Goal: Task Accomplishment & Management: Complete application form

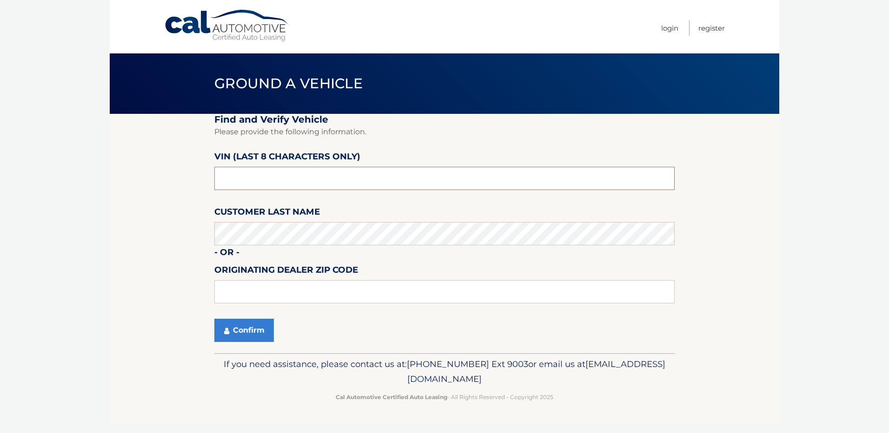
click at [244, 178] on input "text" at bounding box center [444, 178] width 460 height 23
type input "ny184070"
click at [253, 328] on button "Confirm" at bounding box center [243, 330] width 59 height 23
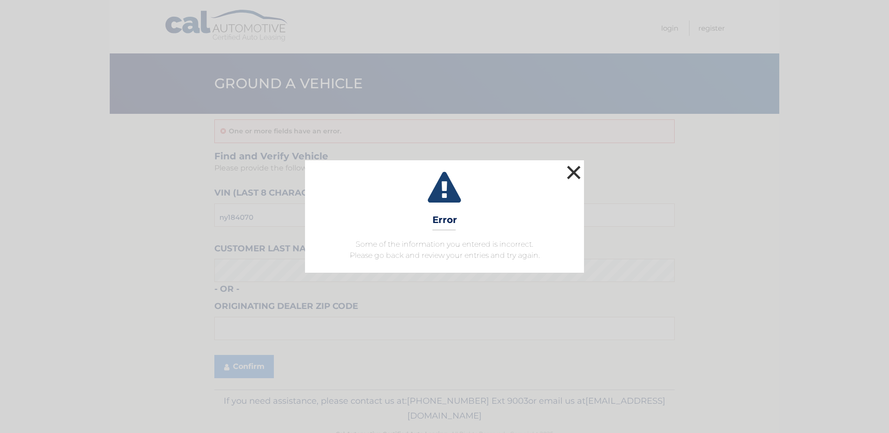
click at [570, 165] on button "×" at bounding box center [573, 172] width 19 height 19
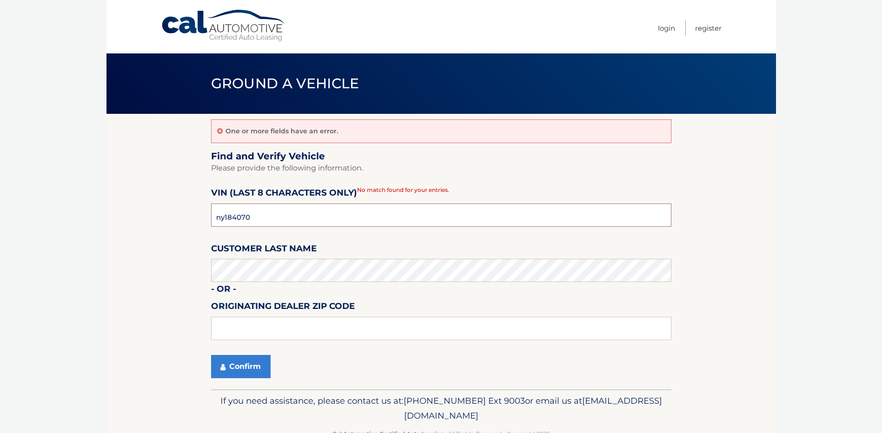
drag, startPoint x: 265, startPoint y: 211, endPoint x: 22, endPoint y: 245, distance: 245.4
click at [127, 227] on section "One or more fields have an error. Find and Verify Vehicle Please provide the fo…" at bounding box center [440, 252] width 669 height 276
type input "nt184070"
click at [247, 361] on button "Confirm" at bounding box center [240, 366] width 59 height 23
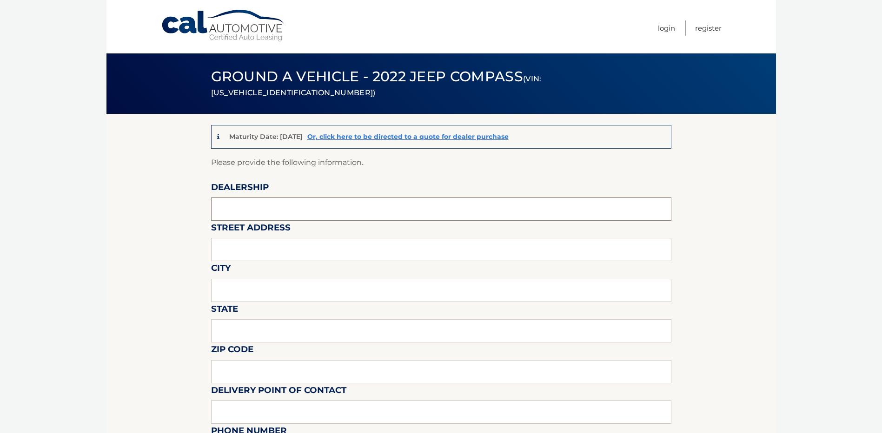
click at [257, 211] on input "text" at bounding box center [441, 209] width 460 height 23
type input "TASCA FORD MAZDA SUBARU"
type input "900 Central Park Avenue"
type input "Yonkers"
type input "NY"
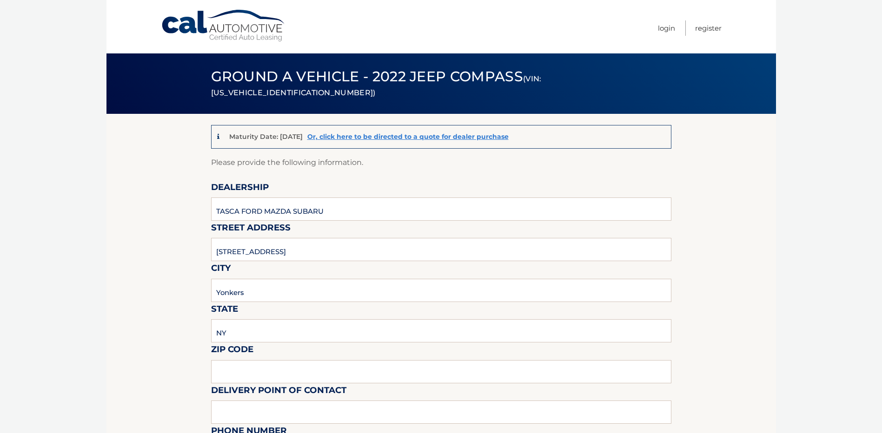
type input "10704"
type input "DAN PANTORI"
type input "9143778100"
type input "DPANTORI@TASCA.COM"
type input "dan erdeljan"
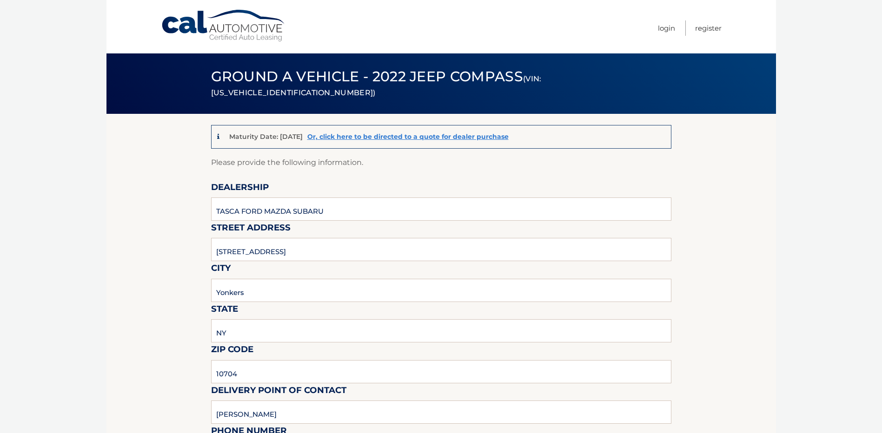
type input "9143778100"
type input "derdeljan@tasca.com"
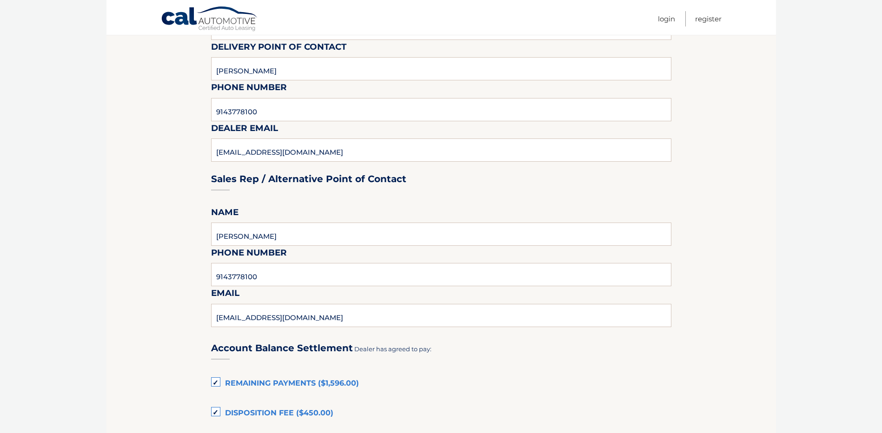
scroll to position [372, 0]
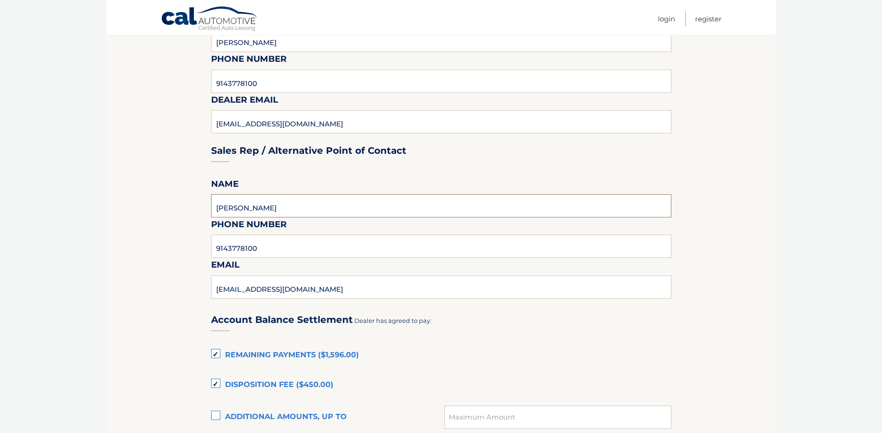
drag, startPoint x: 265, startPoint y: 209, endPoint x: 148, endPoint y: 223, distance: 117.5
click at [179, 217] on section "Maturity Date: 02/15/2026 Or, click here to be directed to a quote for dealer p…" at bounding box center [440, 251] width 669 height 1018
click at [746, 192] on section "Maturity Date: 02/15/2026 Or, click here to be directed to a quote for dealer p…" at bounding box center [440, 251] width 669 height 1018
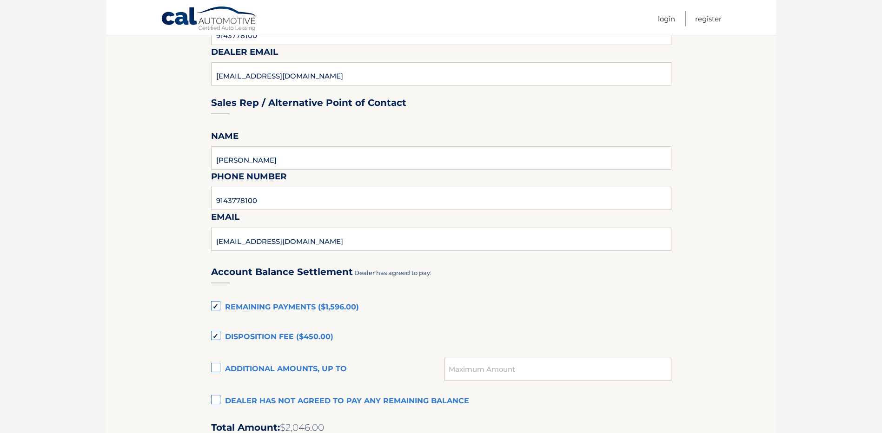
scroll to position [511, 0]
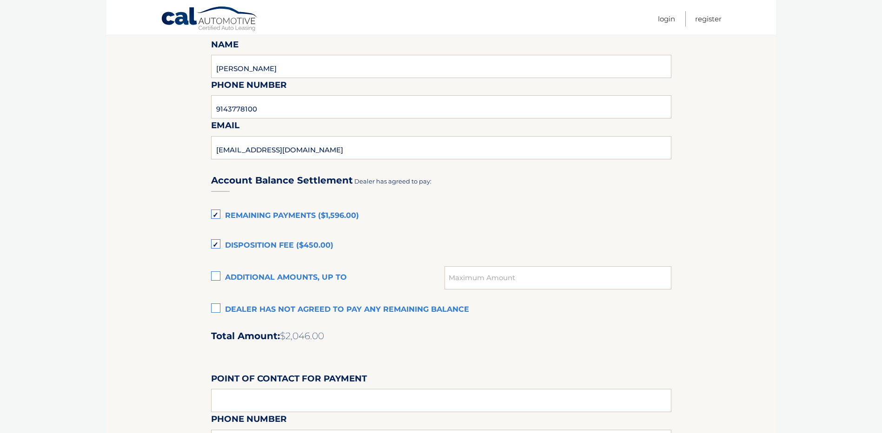
click at [215, 244] on label "Disposition Fee ($450.00)" at bounding box center [441, 246] width 460 height 19
click at [0, 0] on input "Disposition Fee ($450.00)" at bounding box center [0, 0] width 0 height 0
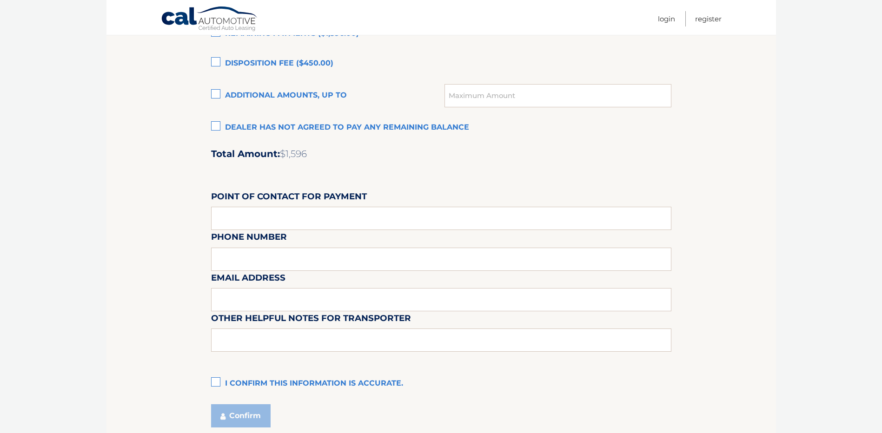
scroll to position [697, 0]
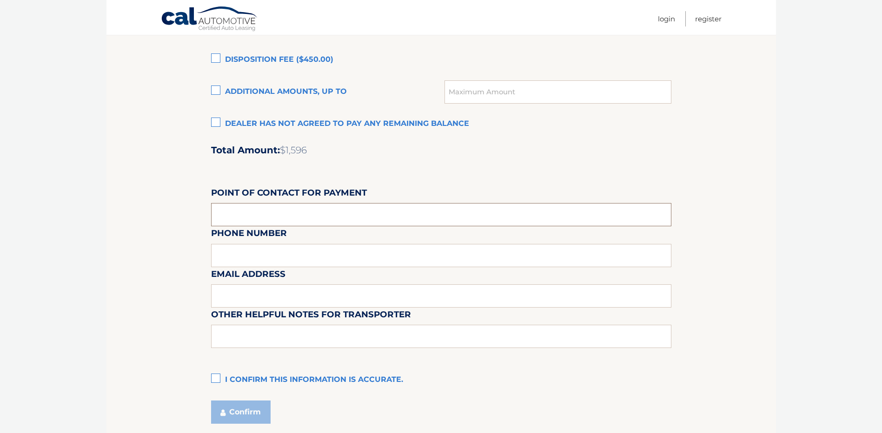
click at [264, 214] on input "text" at bounding box center [441, 214] width 460 height 23
type input "RICH WETZELBERGER"
type input "9143778100"
type input "RWETZELBERGER@TASCA.COM"
click at [215, 378] on label "I confirm this information is accurate." at bounding box center [441, 380] width 460 height 19
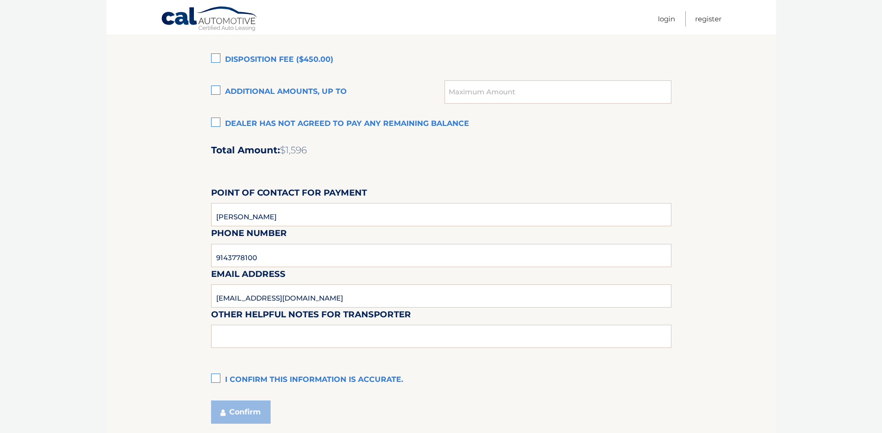
click at [0, 0] on input "I confirm this information is accurate." at bounding box center [0, 0] width 0 height 0
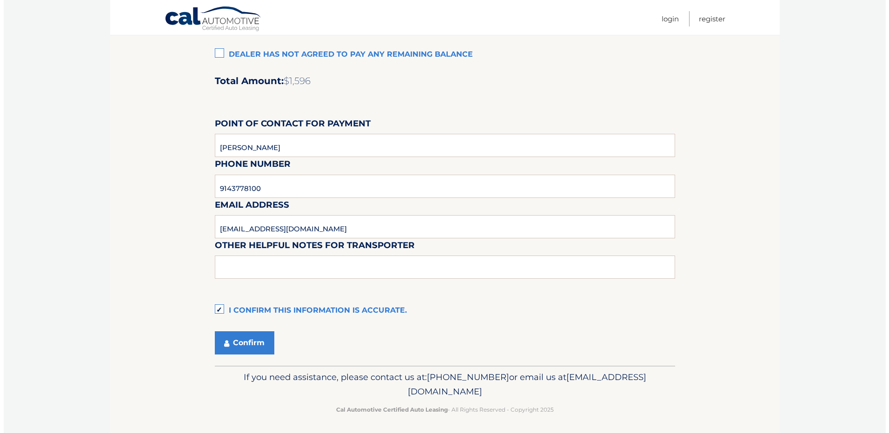
scroll to position [770, 0]
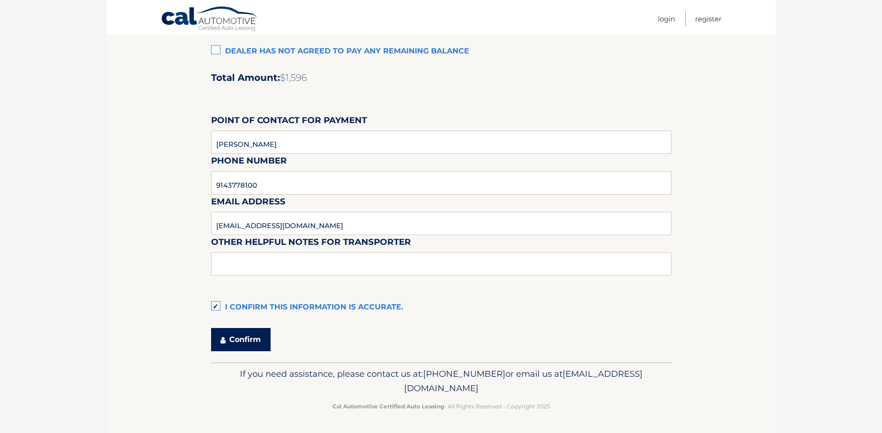
click at [242, 343] on button "Confirm" at bounding box center [240, 339] width 59 height 23
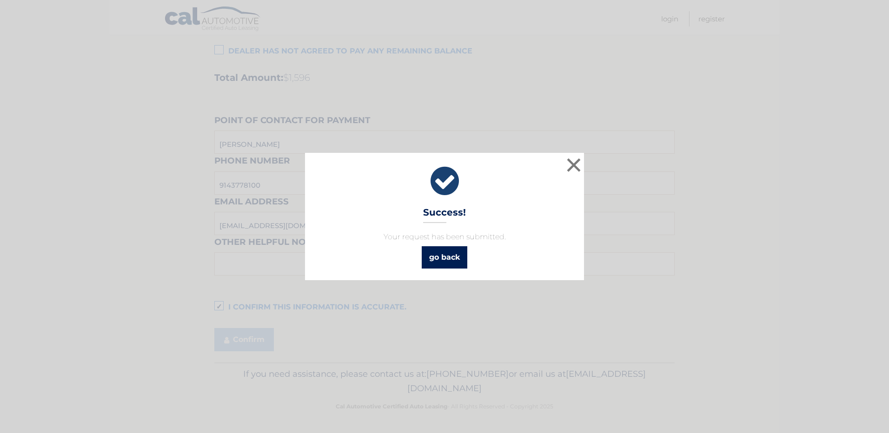
click at [451, 259] on link "go back" at bounding box center [445, 257] width 46 height 22
